Goal: Find specific page/section: Find specific page/section

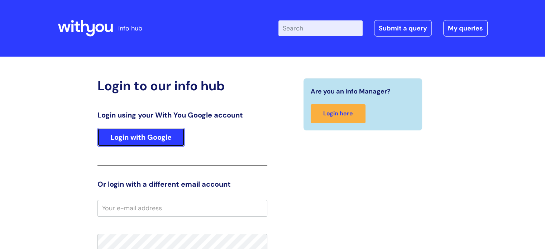
click at [148, 137] on link "Login with Google" at bounding box center [141, 137] width 87 height 19
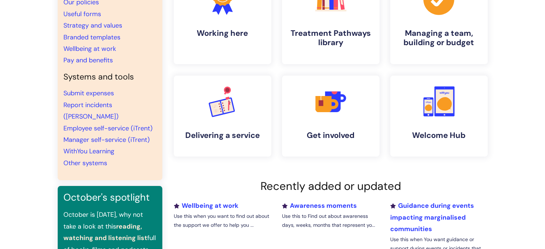
scroll to position [46, 0]
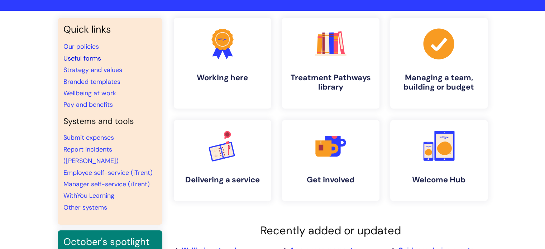
click at [92, 58] on link "Useful forms" at bounding box center [82, 58] width 38 height 9
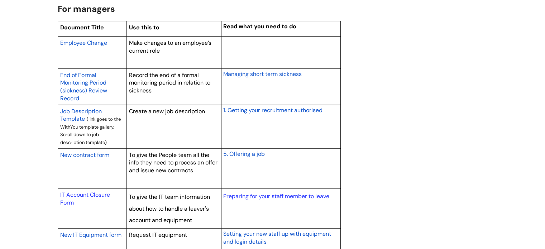
scroll to position [574, 0]
